Goal: Navigation & Orientation: Find specific page/section

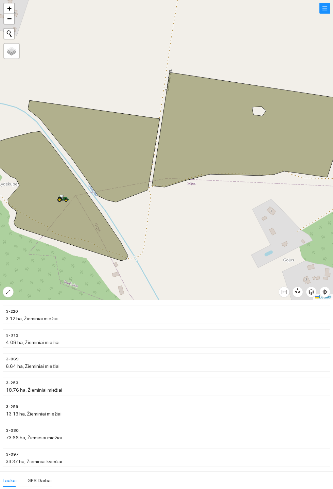
click at [198, 140] on icon at bounding box center [252, 129] width 201 height 115
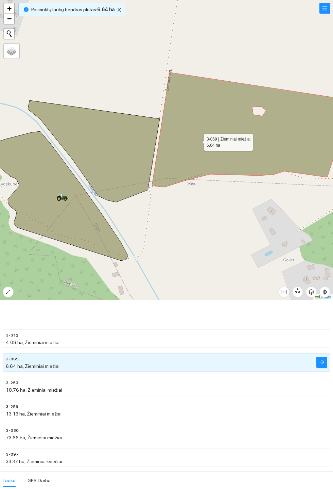
scroll to position [48, 0]
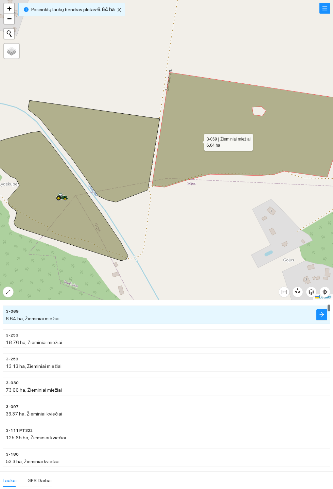
click at [109, 159] on icon at bounding box center [94, 151] width 132 height 102
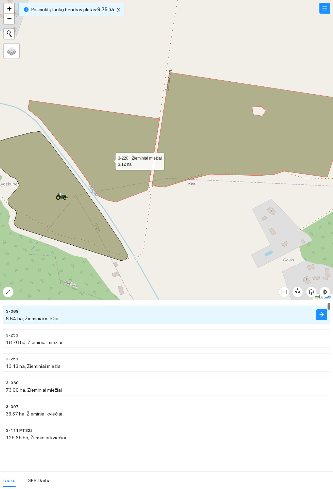
click at [79, 222] on icon at bounding box center [60, 195] width 137 height 129
click at [80, 228] on icon at bounding box center [60, 195] width 137 height 129
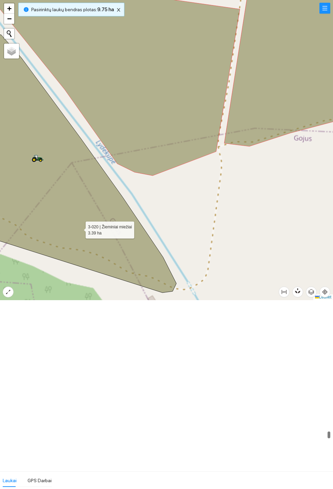
scroll to position [3346, 0]
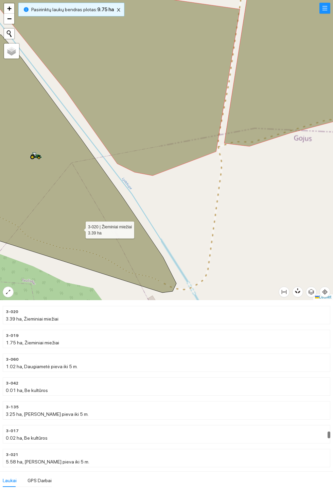
click at [62, 202] on icon at bounding box center [71, 164] width 210 height 258
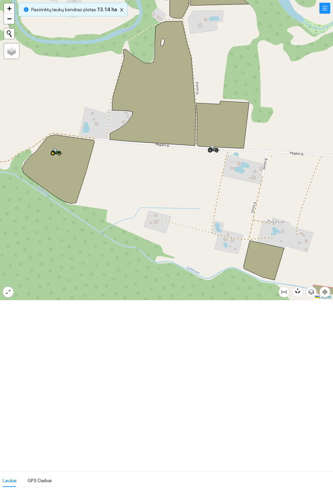
scroll to position [3346, 0]
